Goal: Information Seeking & Learning: Learn about a topic

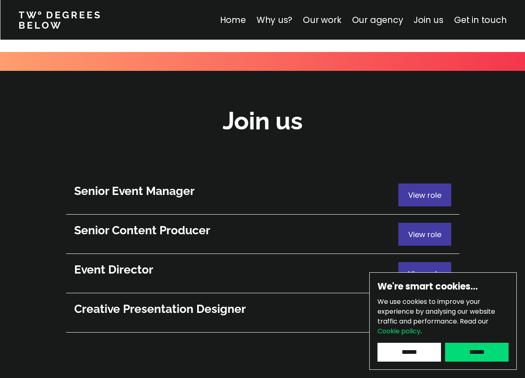
scroll to position [4419, 0]
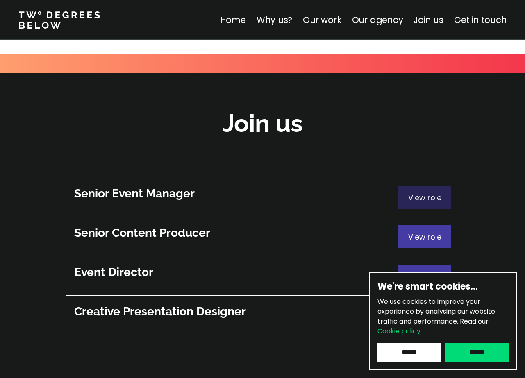
click at [438, 193] on span "View role" at bounding box center [424, 198] width 33 height 10
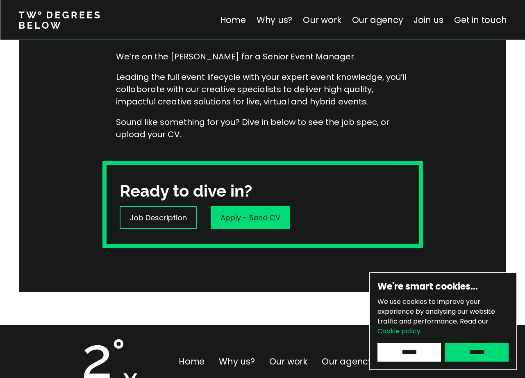
scroll to position [146, 0]
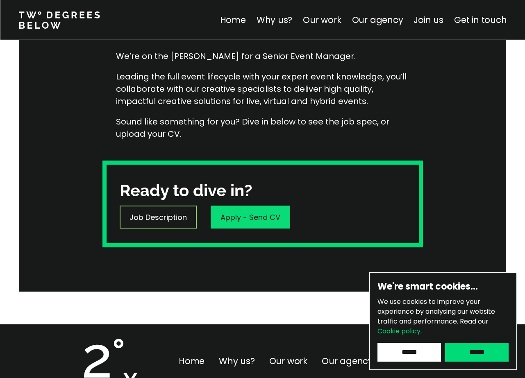
click at [172, 217] on p "Job Description" at bounding box center [157, 217] width 57 height 11
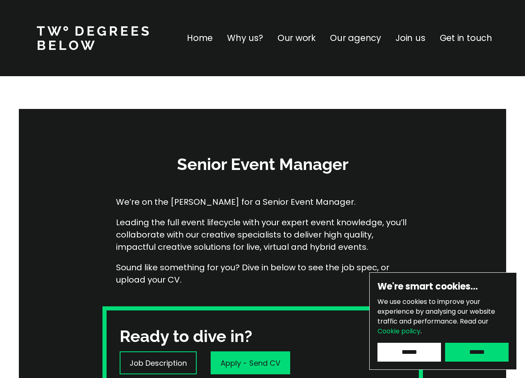
scroll to position [0, 0]
click at [252, 36] on p "Why us?" at bounding box center [245, 38] width 36 height 13
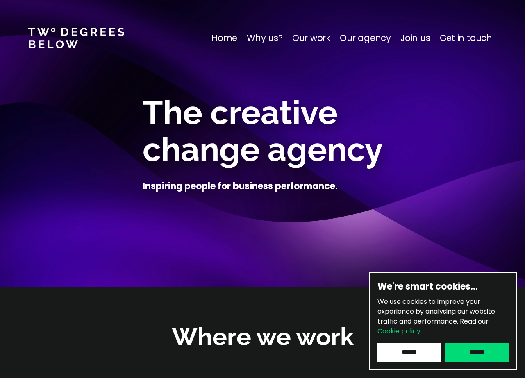
scroll to position [287, 0]
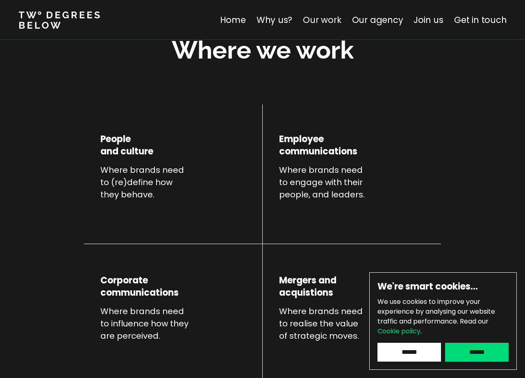
click at [327, 23] on link "Our work" at bounding box center [322, 20] width 38 height 12
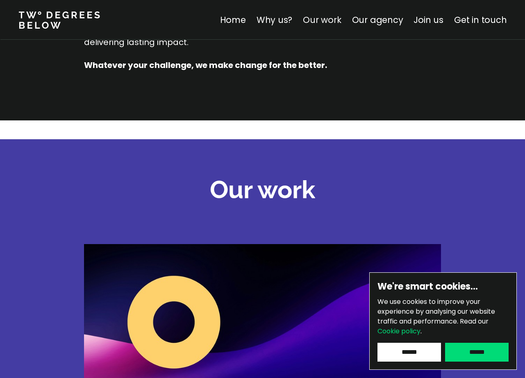
scroll to position [1143, 0]
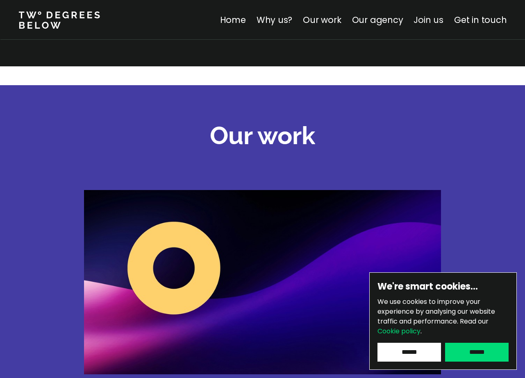
click at [432, 20] on link "Join us" at bounding box center [428, 20] width 30 height 12
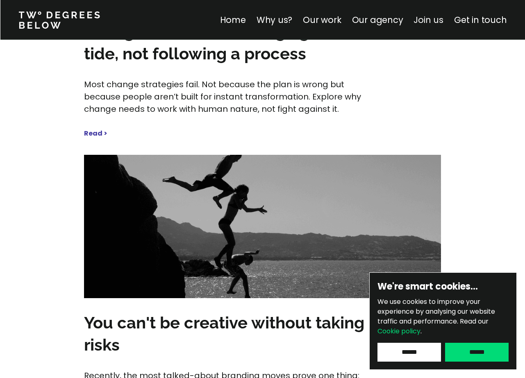
scroll to position [4458, 0]
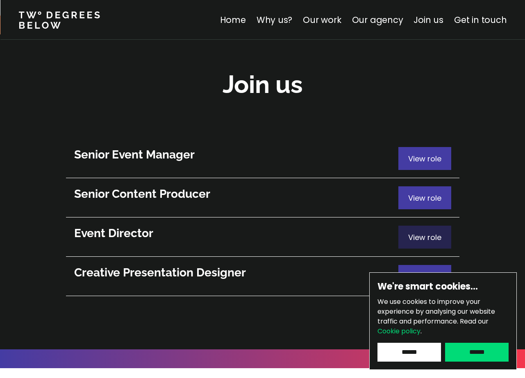
click at [420, 226] on div "View role" at bounding box center [424, 237] width 53 height 23
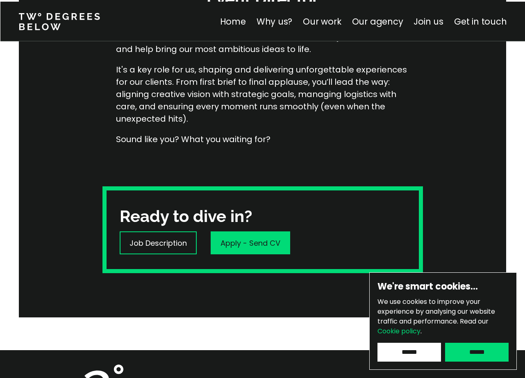
scroll to position [174, 0]
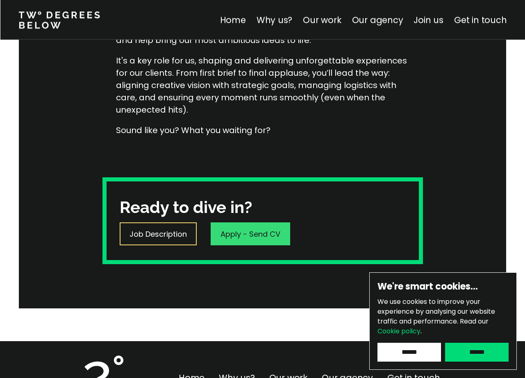
click at [168, 229] on p "Job Description" at bounding box center [157, 234] width 57 height 11
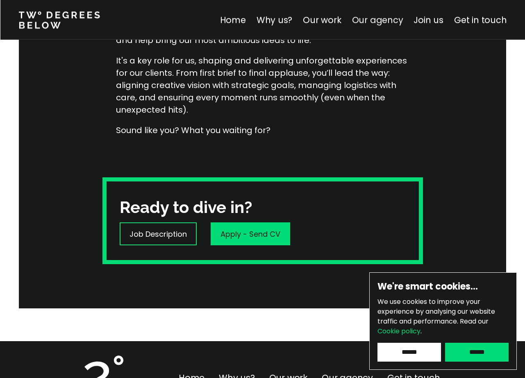
click at [393, 20] on link "Our agency" at bounding box center [377, 20] width 51 height 12
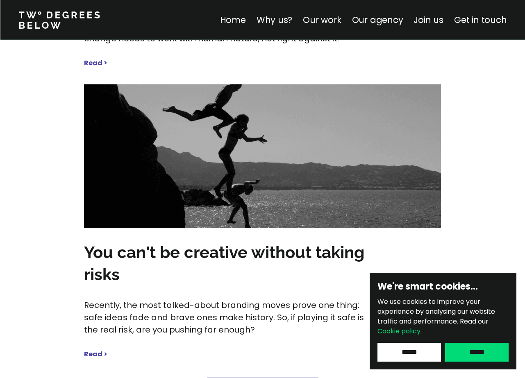
scroll to position [4065, 0]
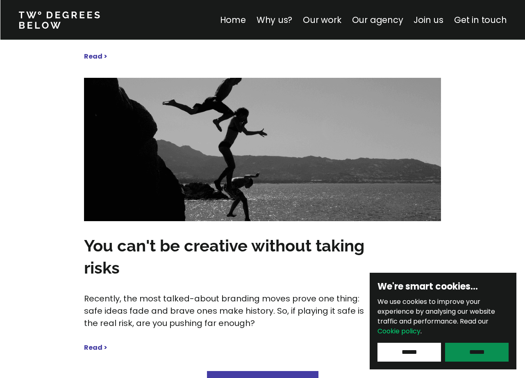
click at [478, 357] on input "******" at bounding box center [477, 352] width 64 height 19
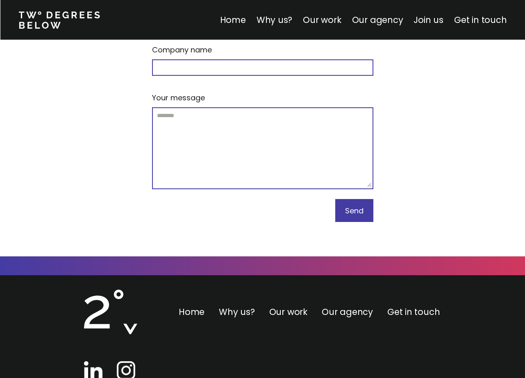
scroll to position [5031, 0]
